Goal: Information Seeking & Learning: Learn about a topic

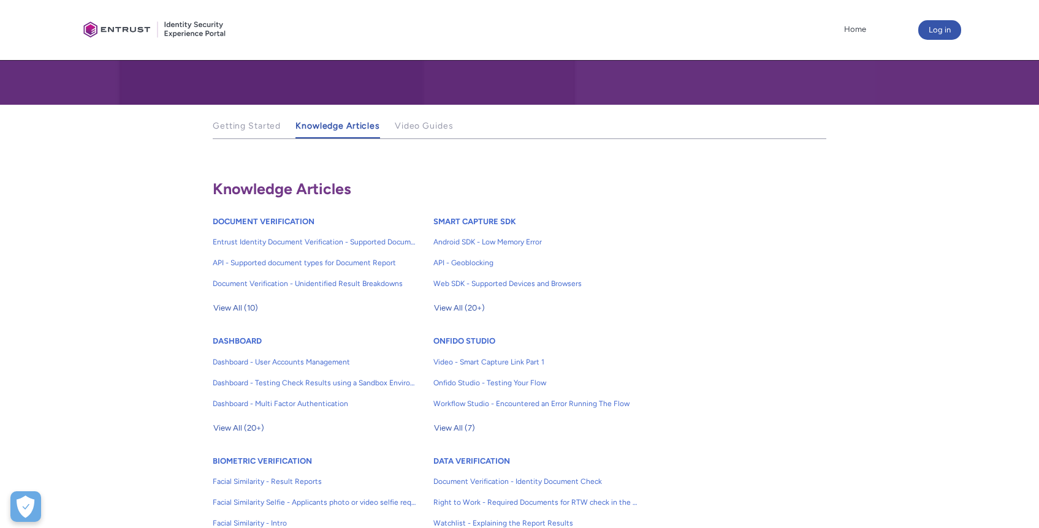
scroll to position [167, 0]
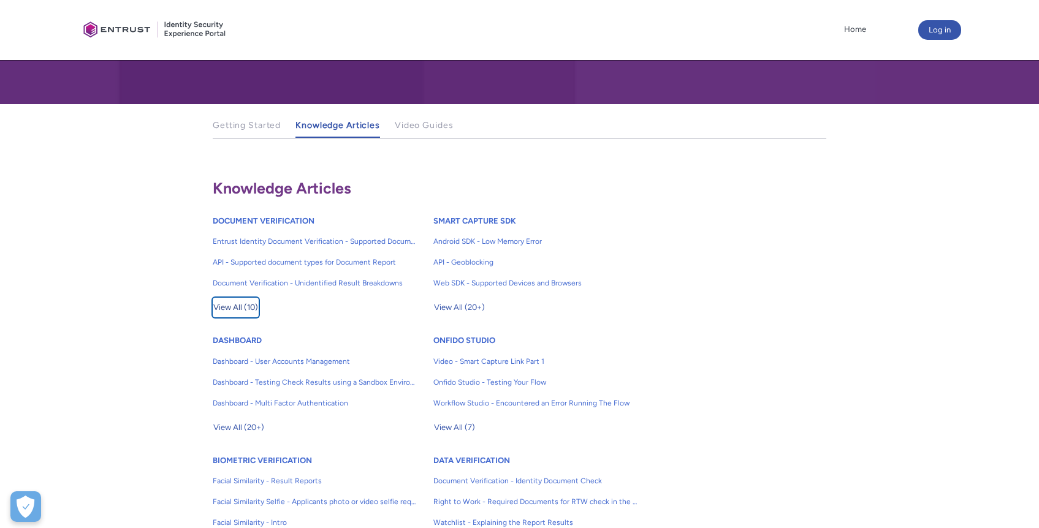
click at [236, 304] on span "View All (10)" at bounding box center [235, 307] width 45 height 18
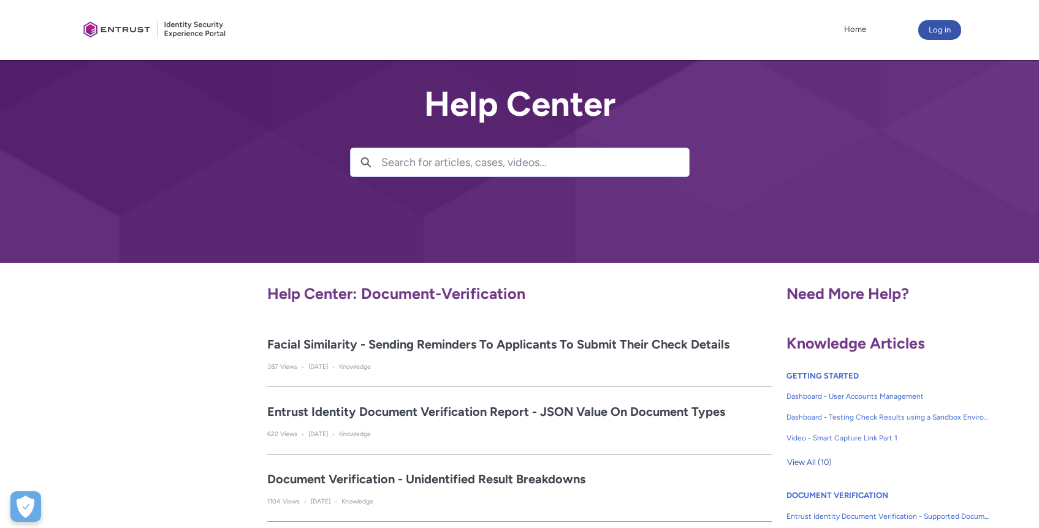
scroll to position [18, 0]
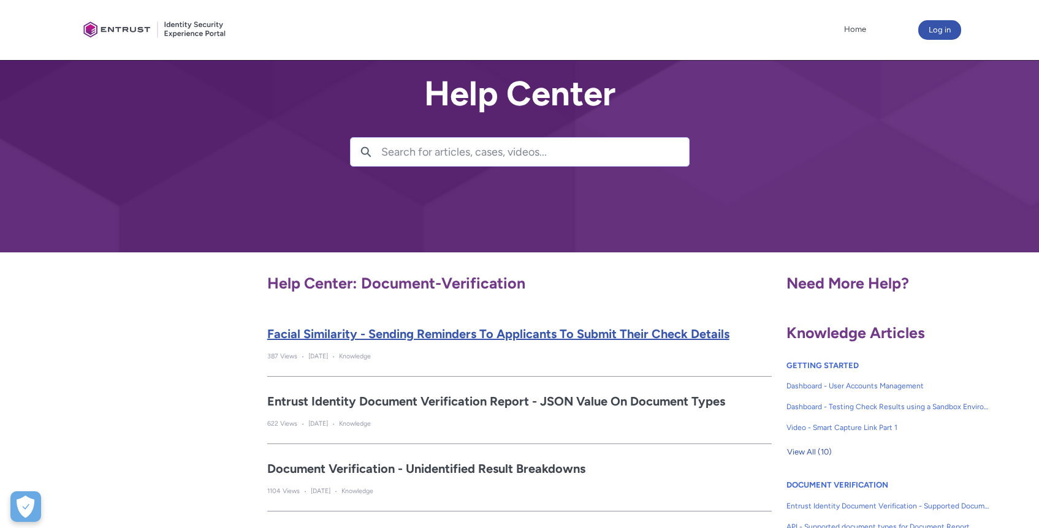
click at [490, 336] on h2 "Facial Similarity - Sending reminders to applicants to submit their check detai…" at bounding box center [519, 334] width 505 height 18
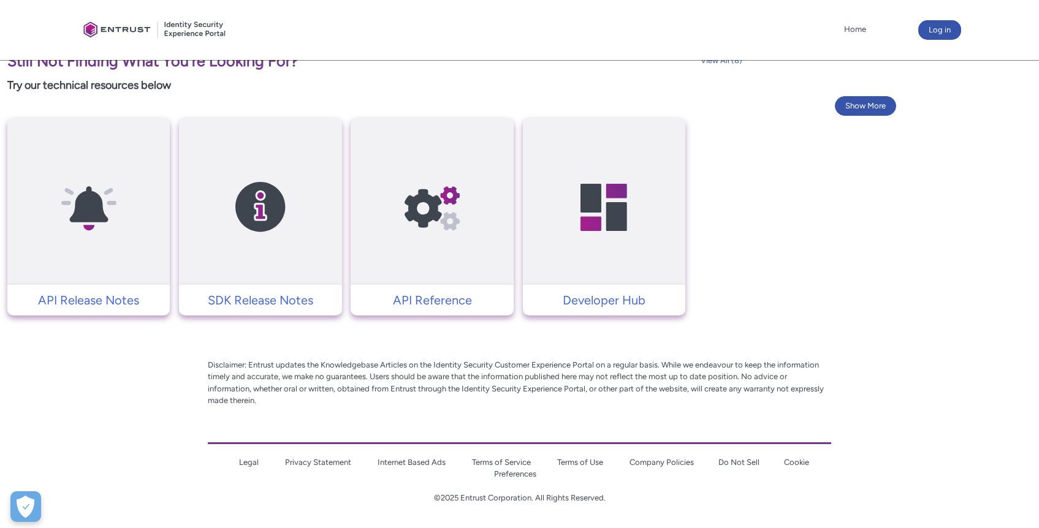
scroll to position [1021, 0]
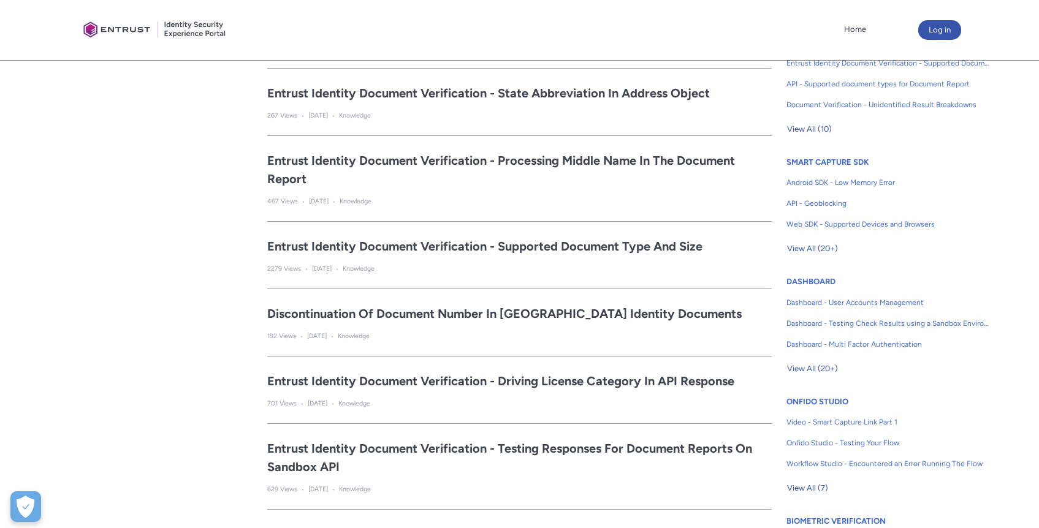
scroll to position [164, 0]
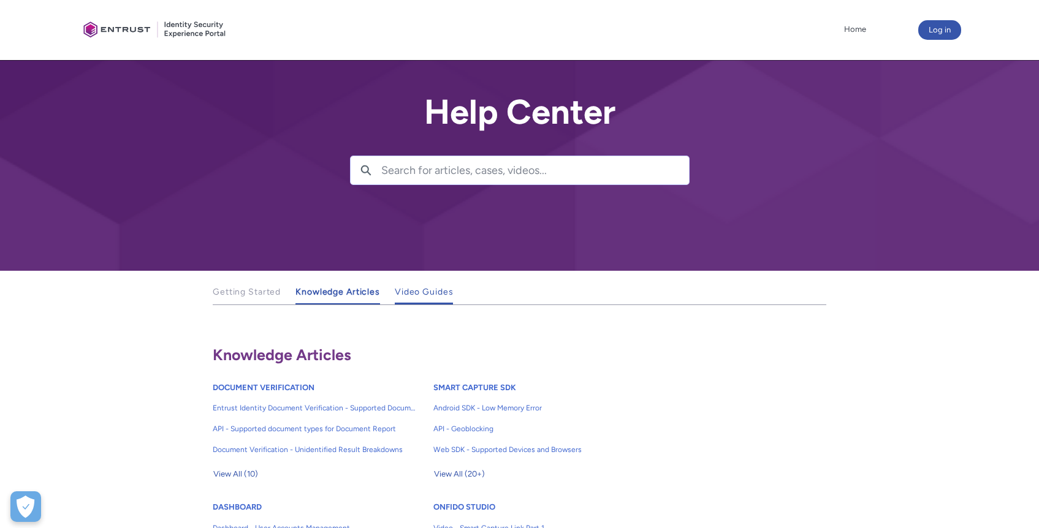
click at [408, 294] on span "Video Guides" at bounding box center [424, 292] width 59 height 10
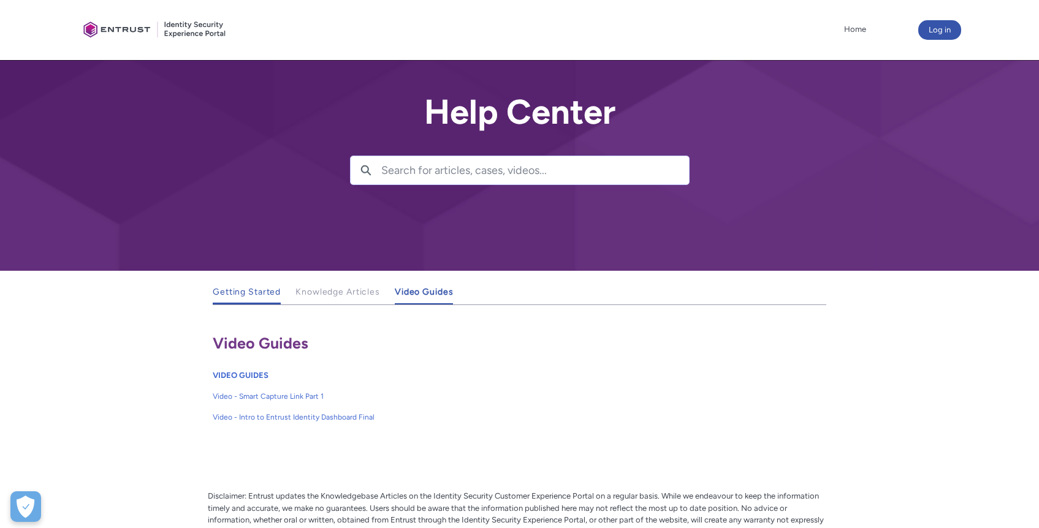
click at [245, 294] on span "Getting Started" at bounding box center [247, 292] width 68 height 10
